Goal: Use online tool/utility: Utilize a website feature to perform a specific function

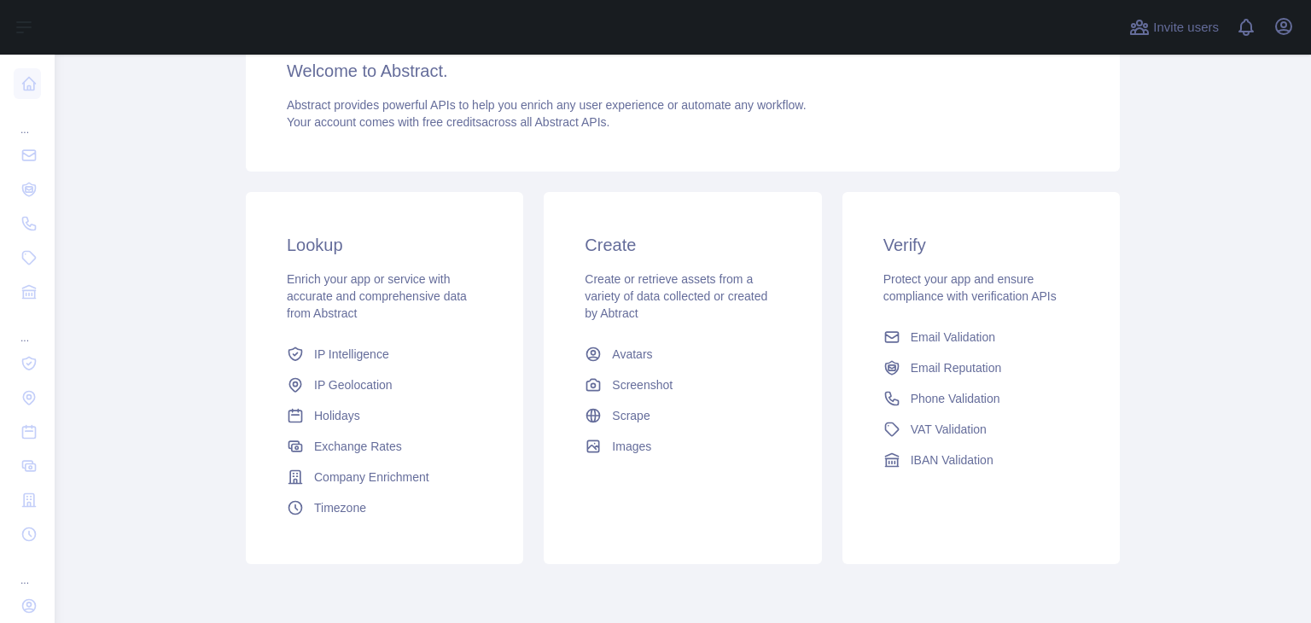
scroll to position [159, 0]
click at [618, 416] on span "Scrape" at bounding box center [631, 416] width 38 height 17
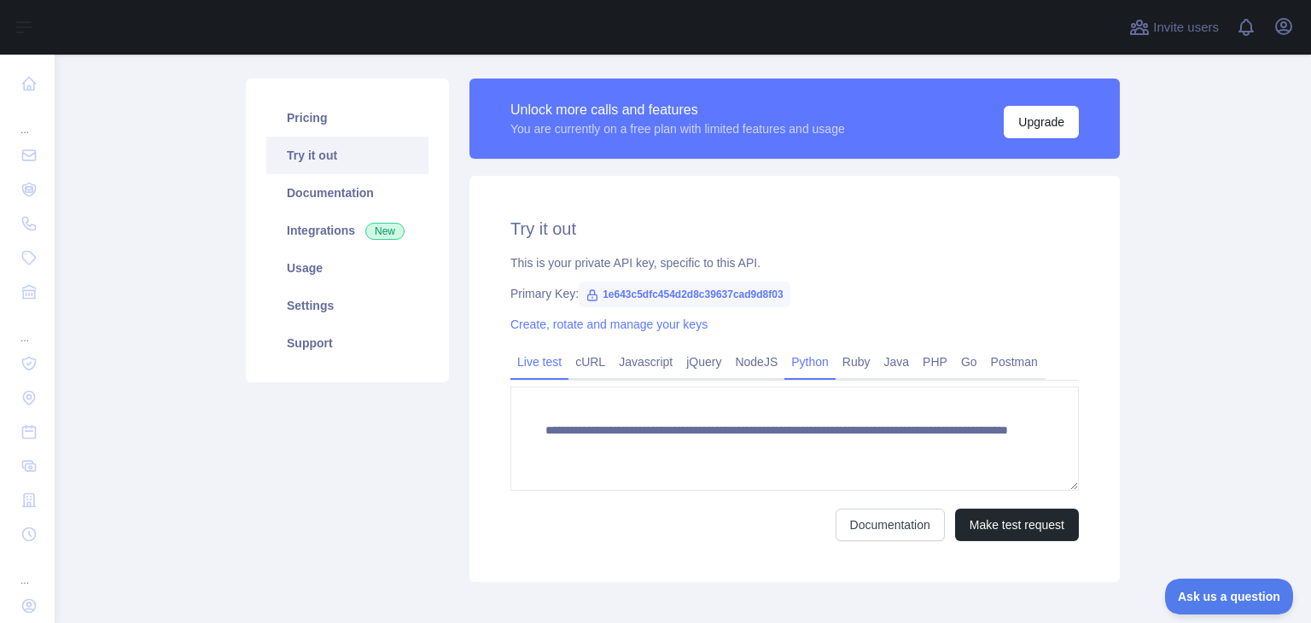
click at [805, 354] on link "Python" at bounding box center [809, 361] width 51 height 27
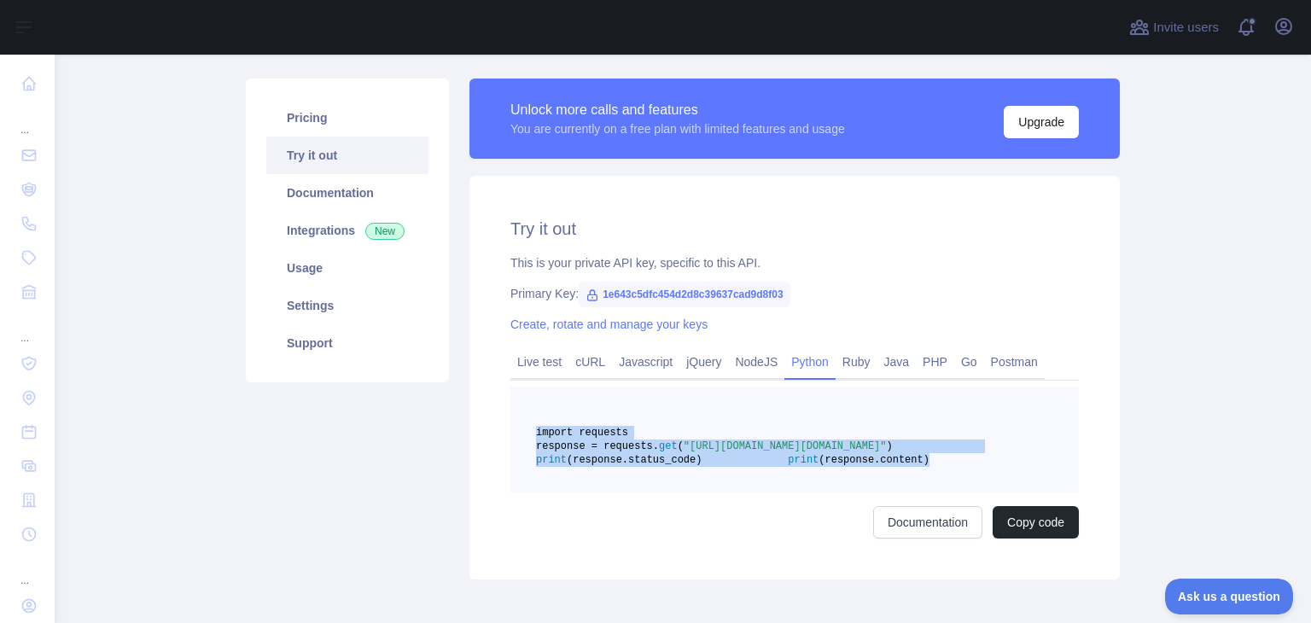
drag, startPoint x: 764, startPoint y: 501, endPoint x: 525, endPoint y: 433, distance: 249.0
click at [525, 433] on pre "import requests response = requests. get ( "[URL][DOMAIN_NAME][DOMAIN_NAME]" ) …" at bounding box center [794, 439] width 568 height 106
copy code "import requests response = requests. get ( "[URL][DOMAIN_NAME][DOMAIN_NAME]" ) …"
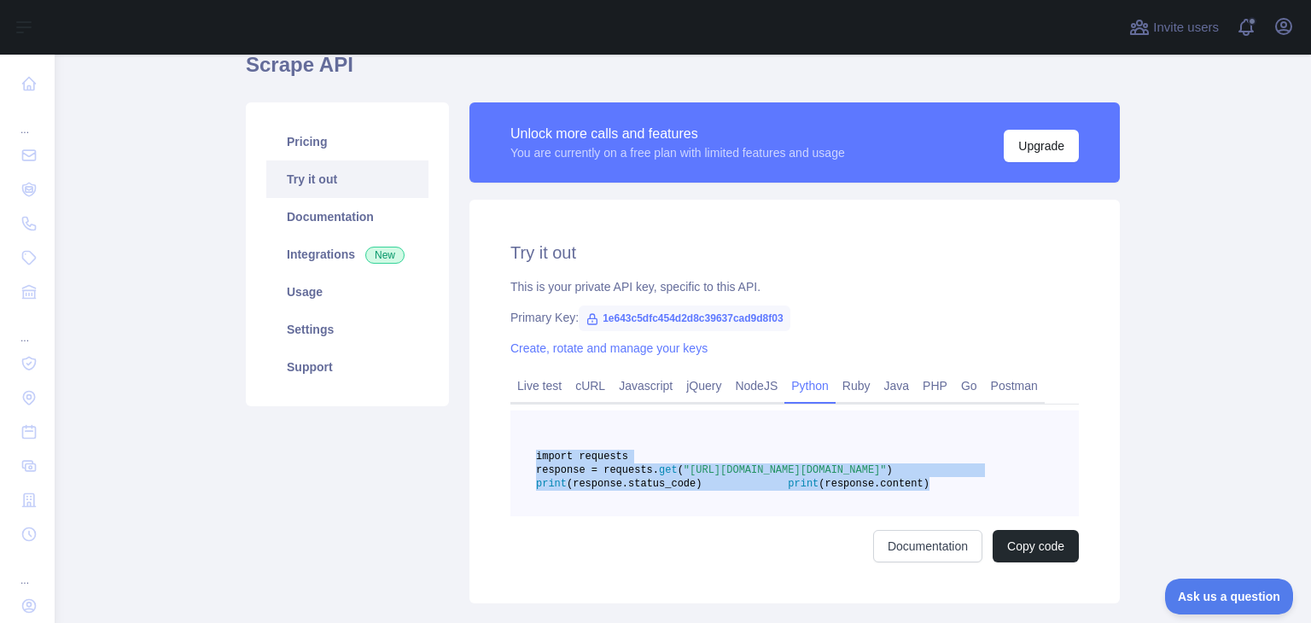
scroll to position [85, 0]
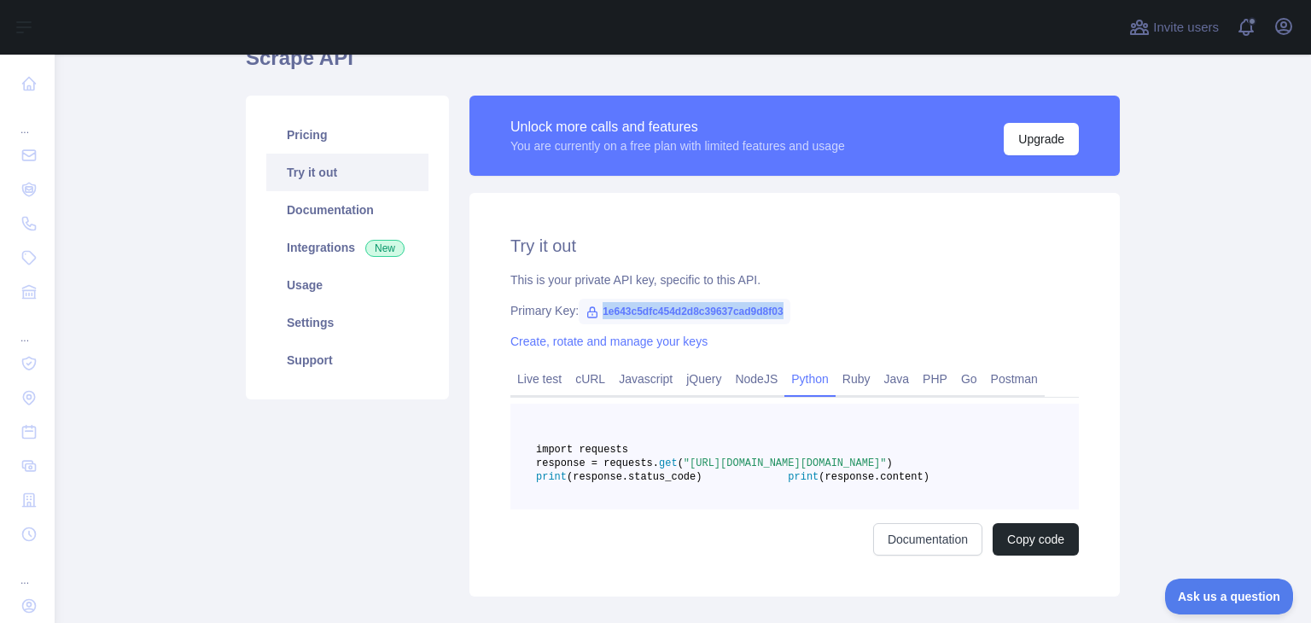
drag, startPoint x: 782, startPoint y: 311, endPoint x: 592, endPoint y: 323, distance: 189.8
click at [592, 319] on div "Primary Key: 1e643c5dfc454d2d8c39637cad9d8f03" at bounding box center [794, 310] width 568 height 17
copy span "1e643c5dfc454d2d8c39637cad9d8f03"
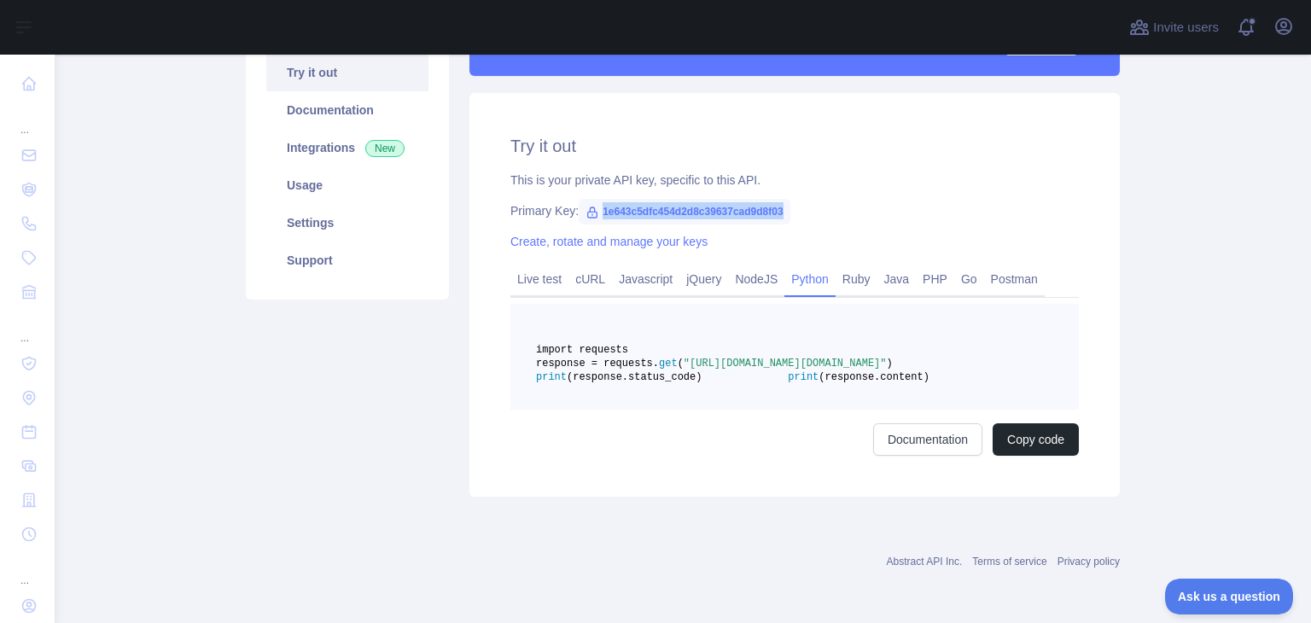
scroll to position [225, 0]
click at [883, 436] on link "Documentation" at bounding box center [927, 439] width 109 height 32
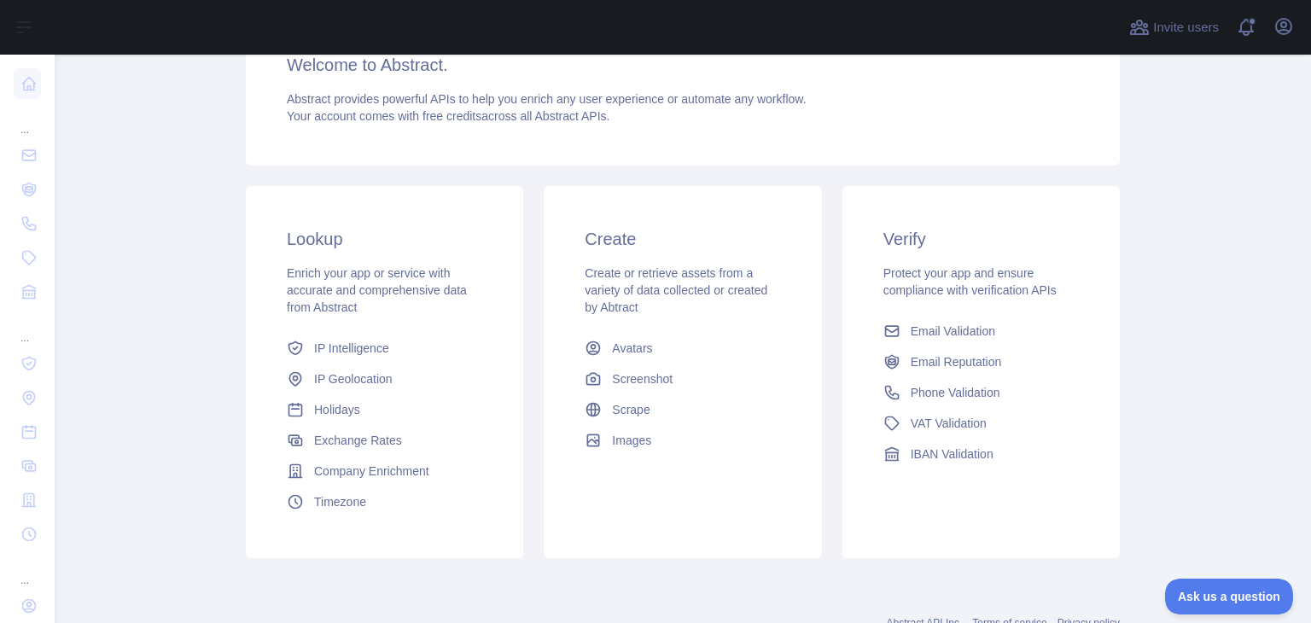
scroll to position [164, 0]
click at [612, 446] on span "Images" at bounding box center [631, 441] width 39 height 17
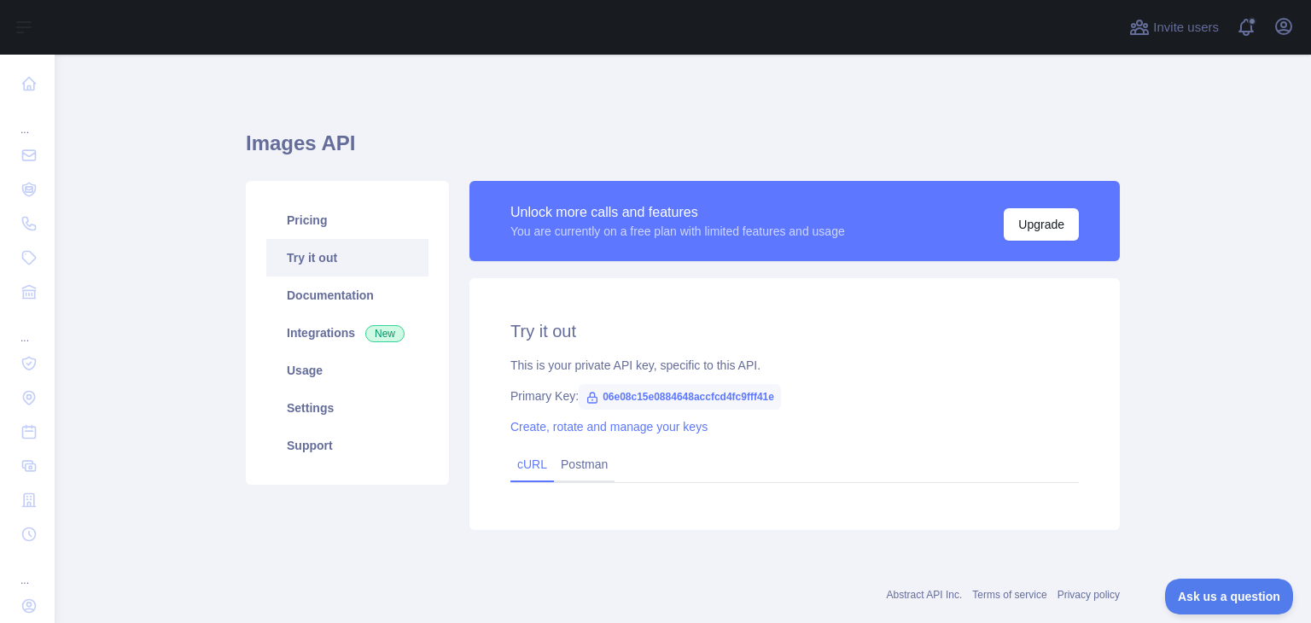
click at [526, 471] on link "cURL" at bounding box center [532, 464] width 30 height 14
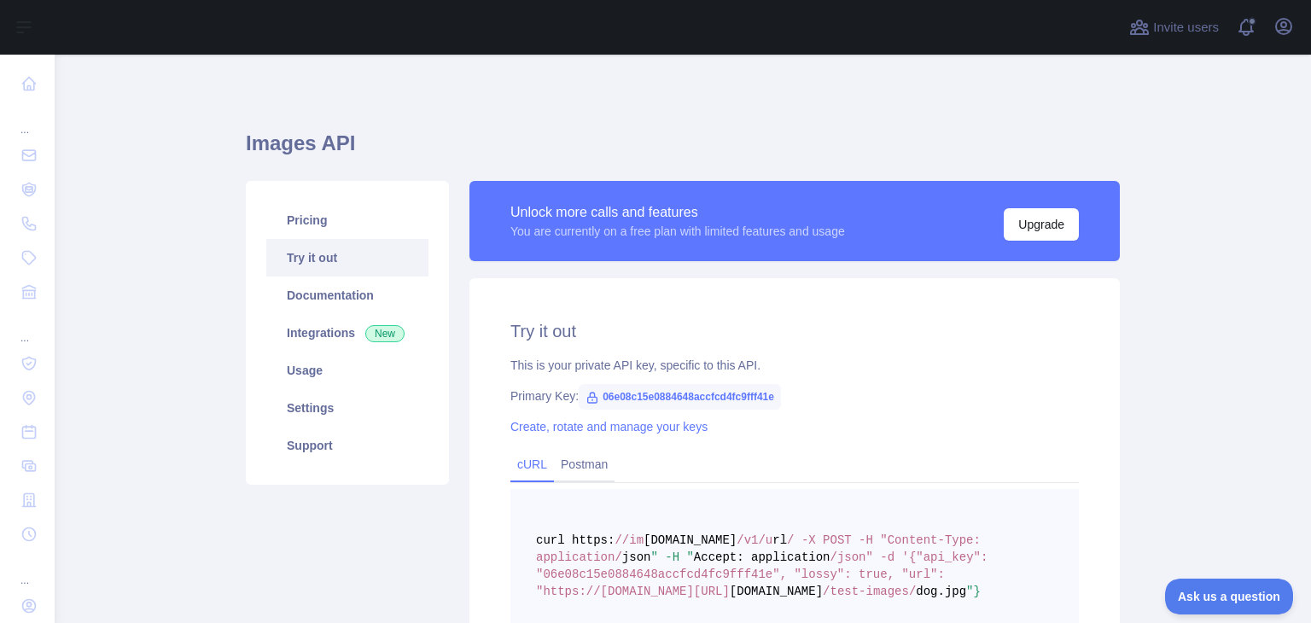
scroll to position [57, 0]
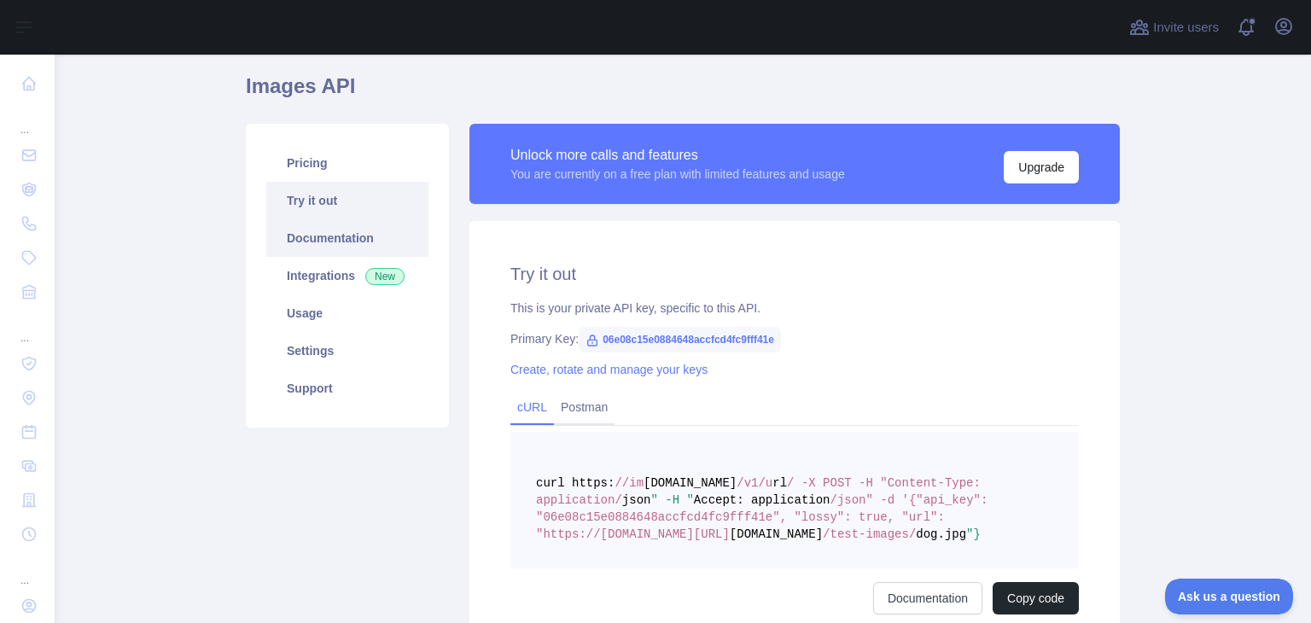
click at [363, 253] on link "Documentation" at bounding box center [347, 238] width 162 height 38
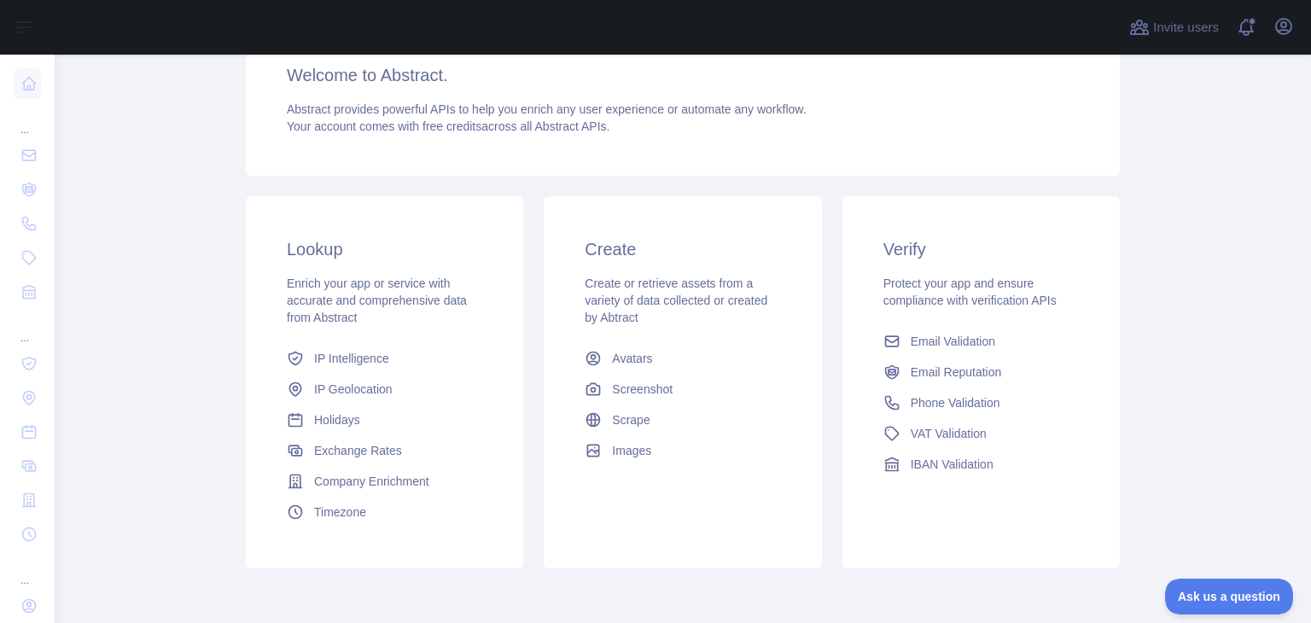
scroll to position [154, 0]
click at [622, 417] on span "Scrape" at bounding box center [631, 421] width 38 height 17
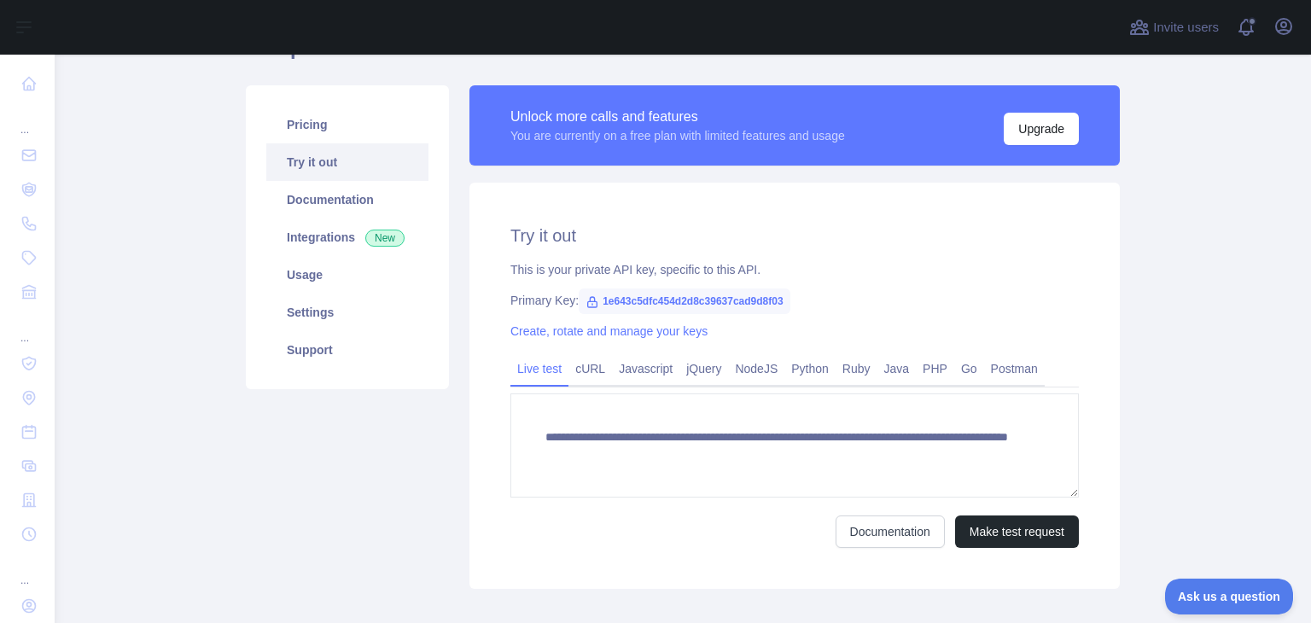
scroll to position [97, 0]
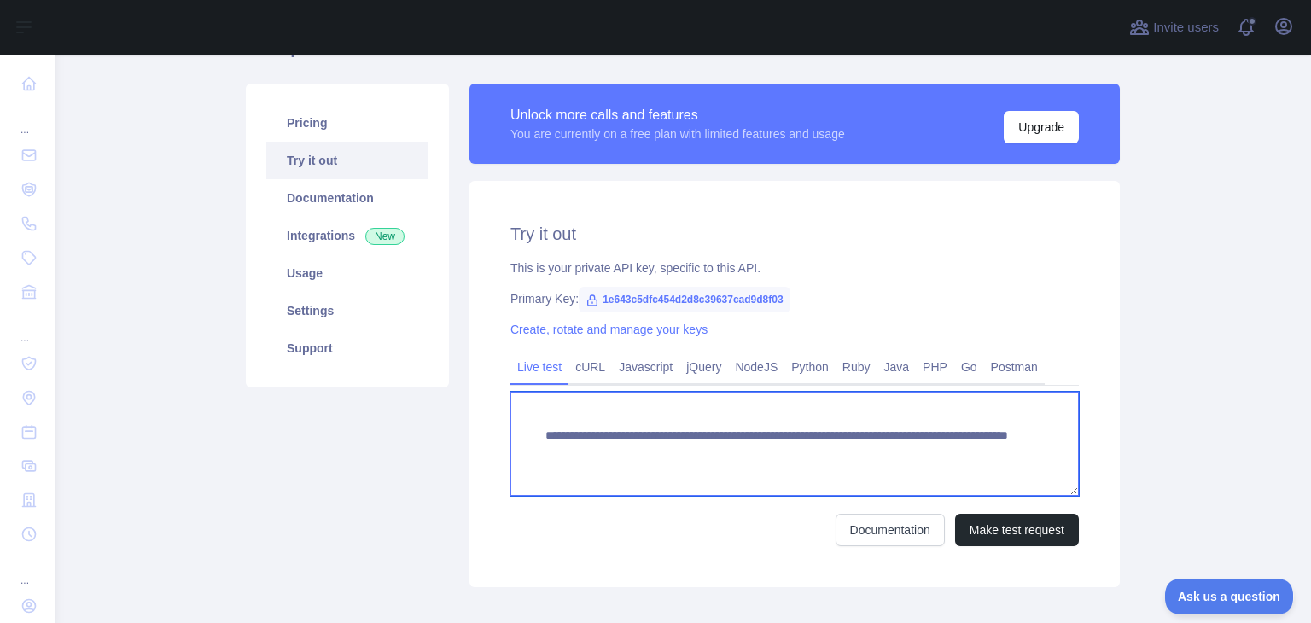
click at [979, 456] on textarea "**********" at bounding box center [794, 444] width 568 height 104
paste textarea "**********"
type textarea "**********"
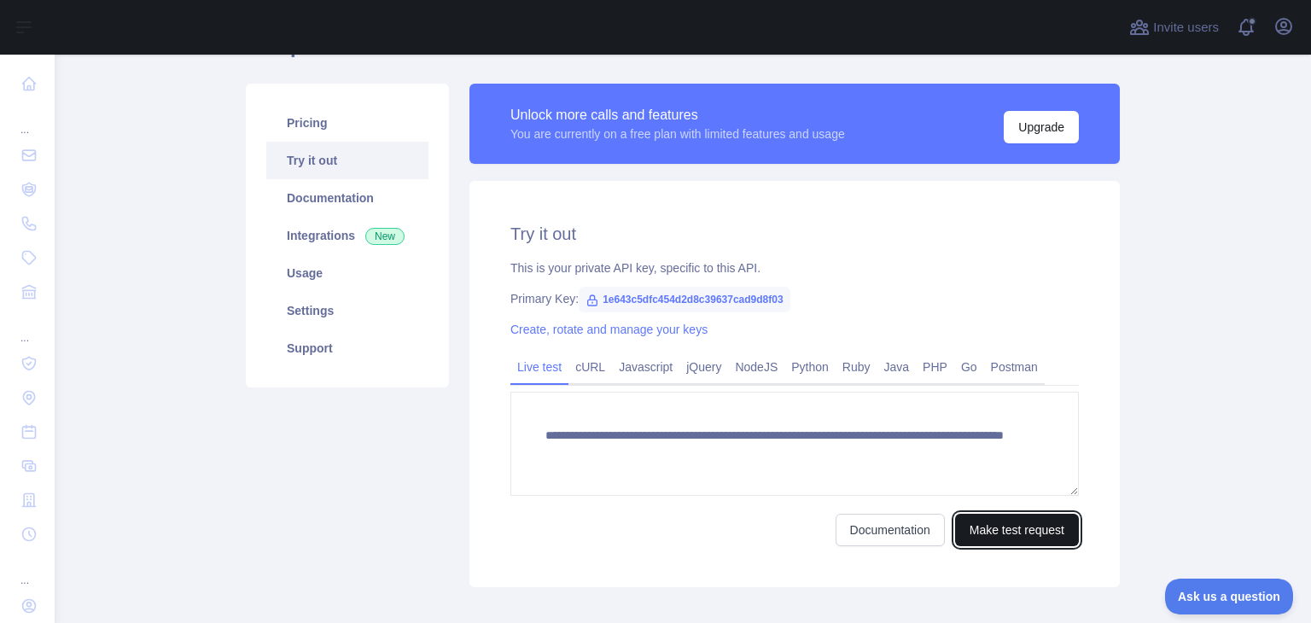
click at [1010, 537] on button "Make test request" at bounding box center [1017, 530] width 124 height 32
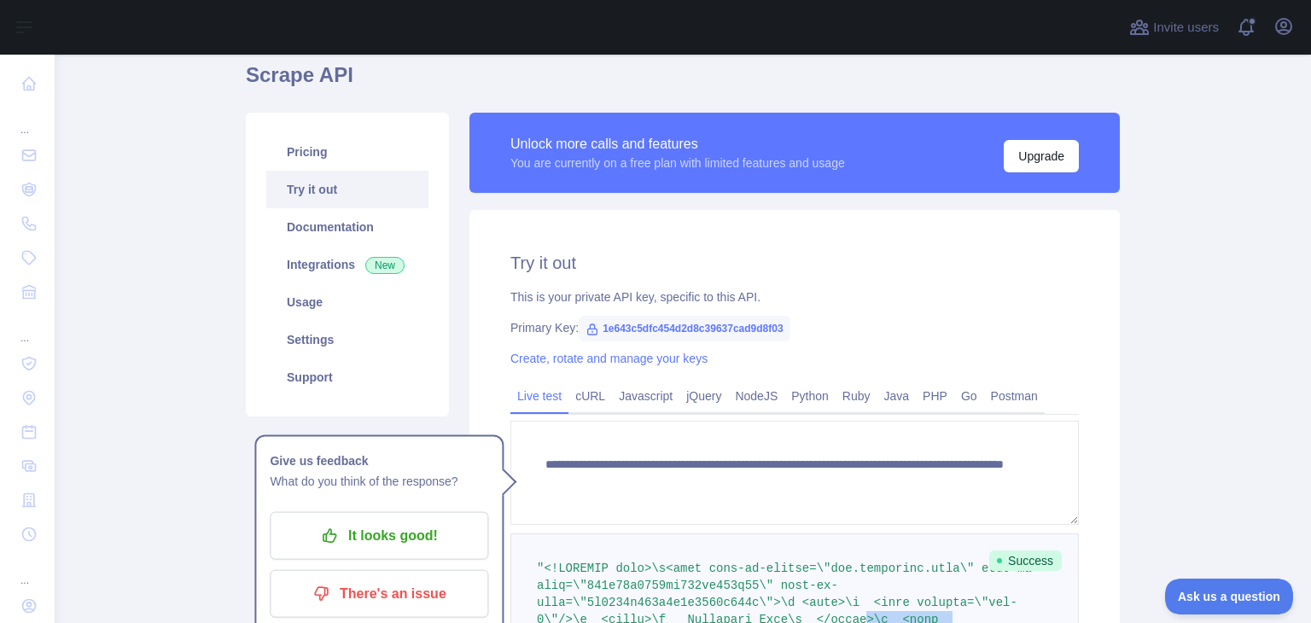
scroll to position [78, 0]
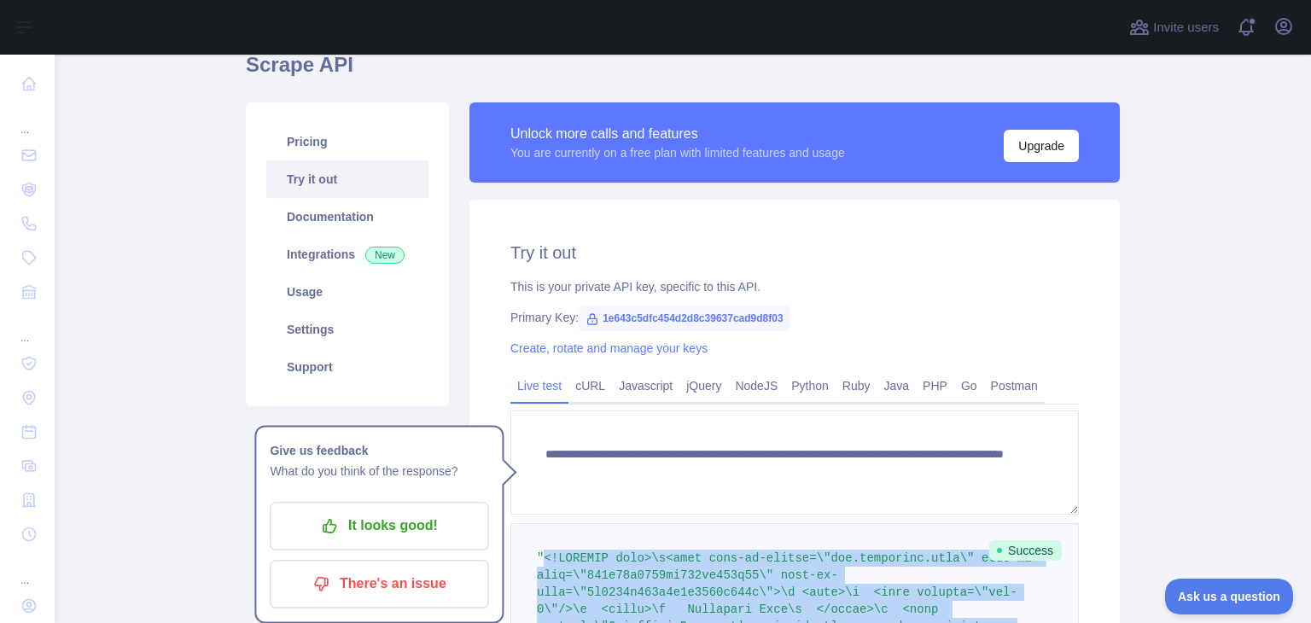
drag, startPoint x: 902, startPoint y: 363, endPoint x: 538, endPoint y: 561, distance: 413.9
copy span "<!DOCTYPE html>\n<html data-wf-domain=\"[DOMAIN_NAME]\" data-wf-page=\"641e73a4…"
